Goal: Information Seeking & Learning: Learn about a topic

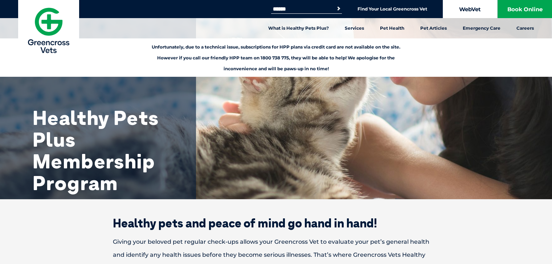
click at [460, 5] on link "WebVet" at bounding box center [469, 9] width 54 height 18
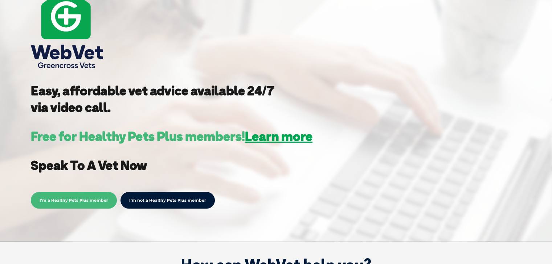
scroll to position [145, 0]
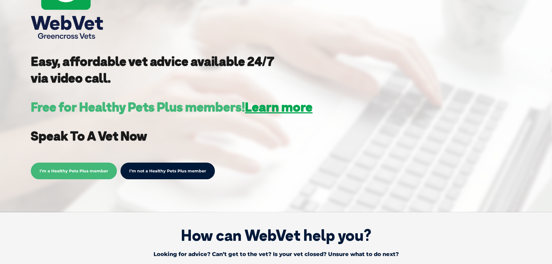
click at [58, 165] on span "I’m a Healthy Pets Plus member" at bounding box center [74, 171] width 86 height 17
